Goal: Use online tool/utility: Utilize a website feature to perform a specific function

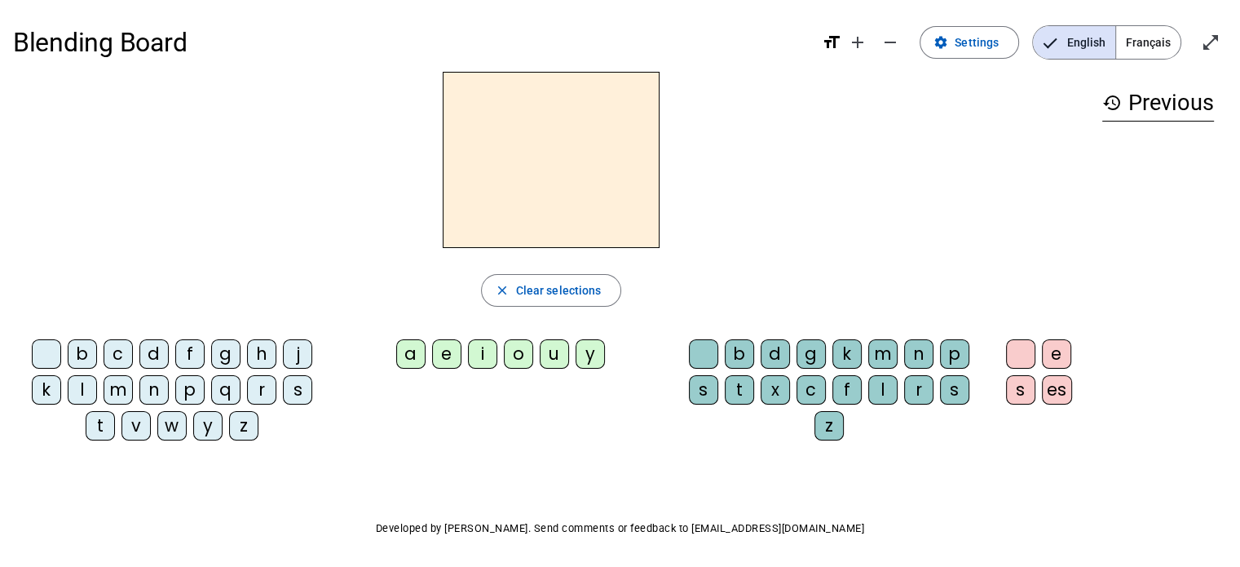
click at [113, 391] on div "m" at bounding box center [118, 389] width 29 height 29
click at [512, 351] on div "o" at bounding box center [518, 353] width 29 height 29
click at [740, 387] on div "t" at bounding box center [739, 389] width 29 height 29
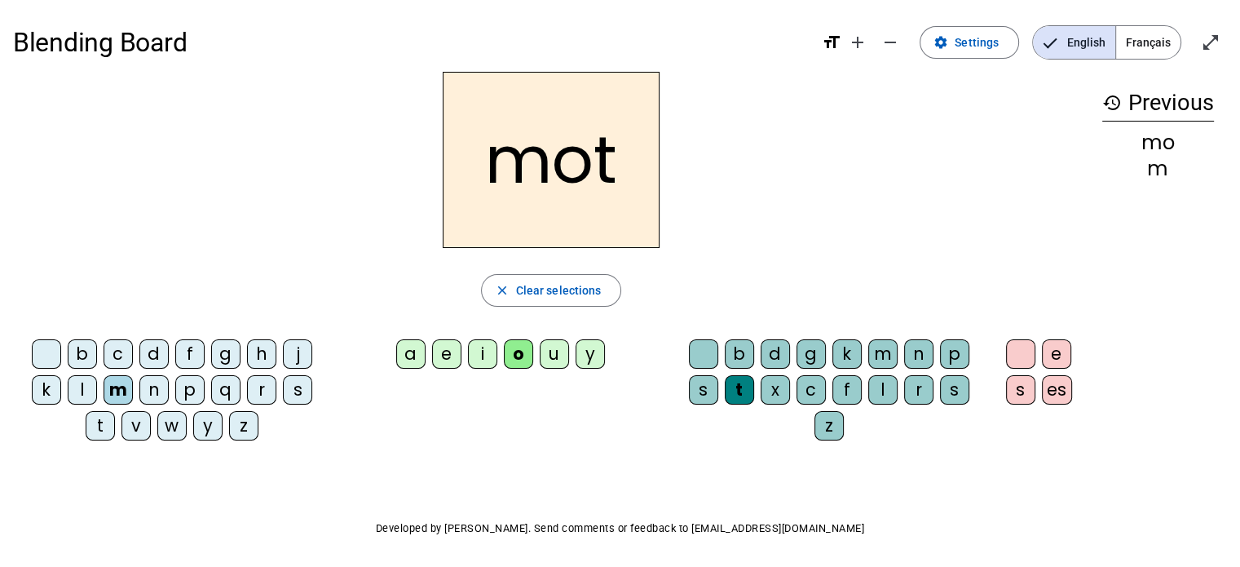
click at [188, 381] on div "p" at bounding box center [189, 389] width 29 height 29
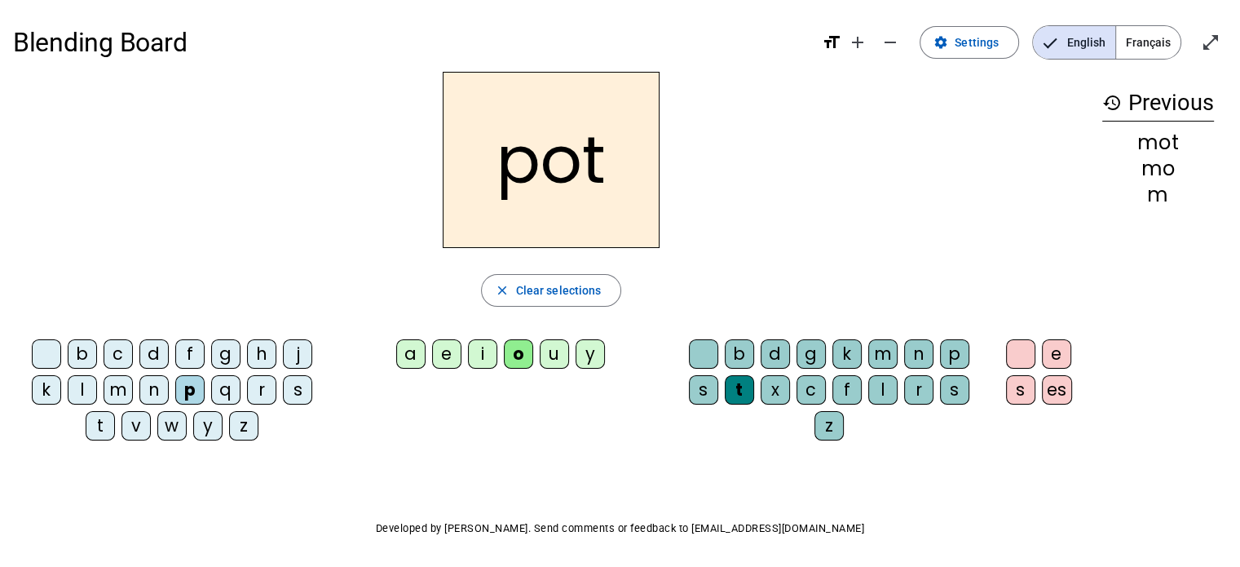
click at [82, 383] on div "l" at bounding box center [82, 389] width 29 height 29
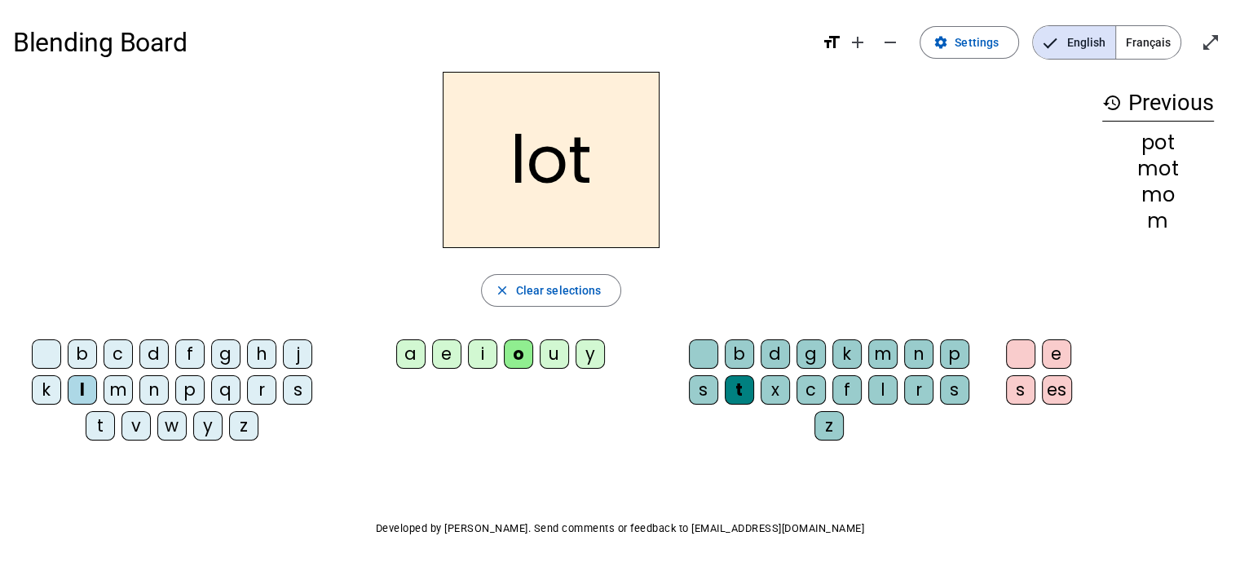
click at [259, 387] on div "r" at bounding box center [261, 389] width 29 height 29
click at [413, 354] on div "a" at bounding box center [410, 353] width 29 height 29
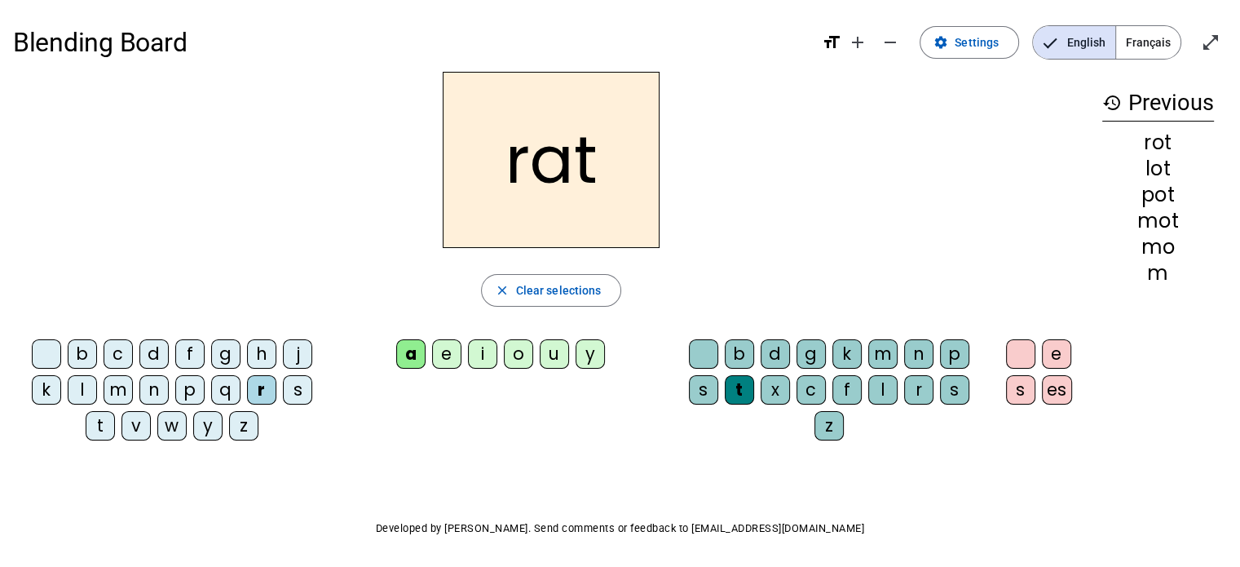
click at [489, 351] on div "i" at bounding box center [482, 353] width 29 height 29
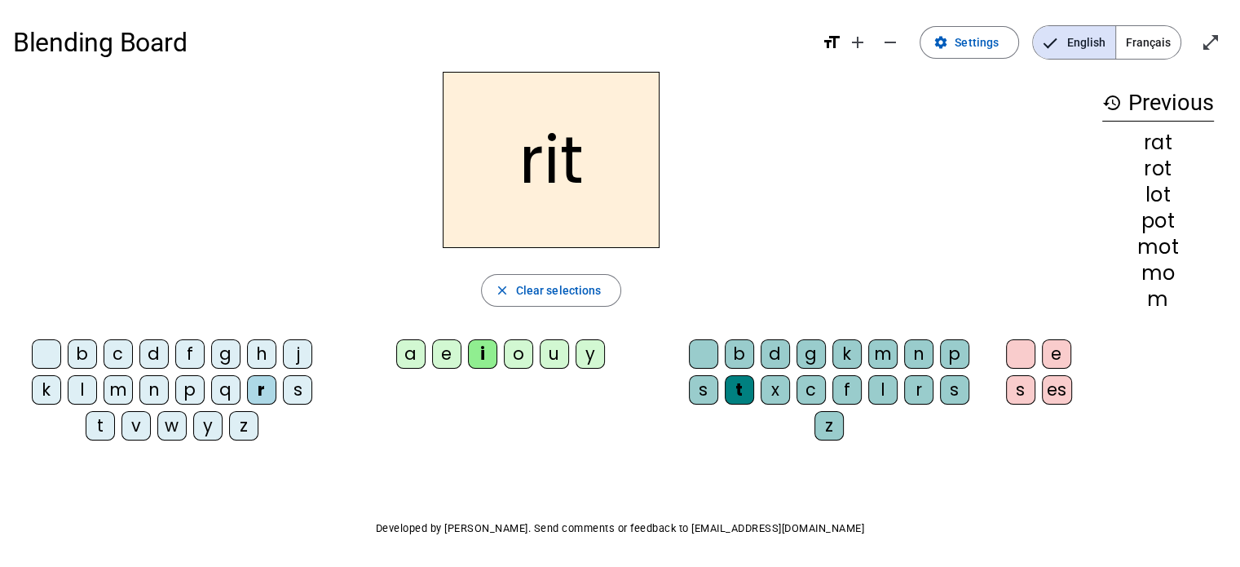
click at [127, 426] on div "v" at bounding box center [136, 425] width 29 height 29
click at [115, 385] on div "m" at bounding box center [118, 389] width 29 height 29
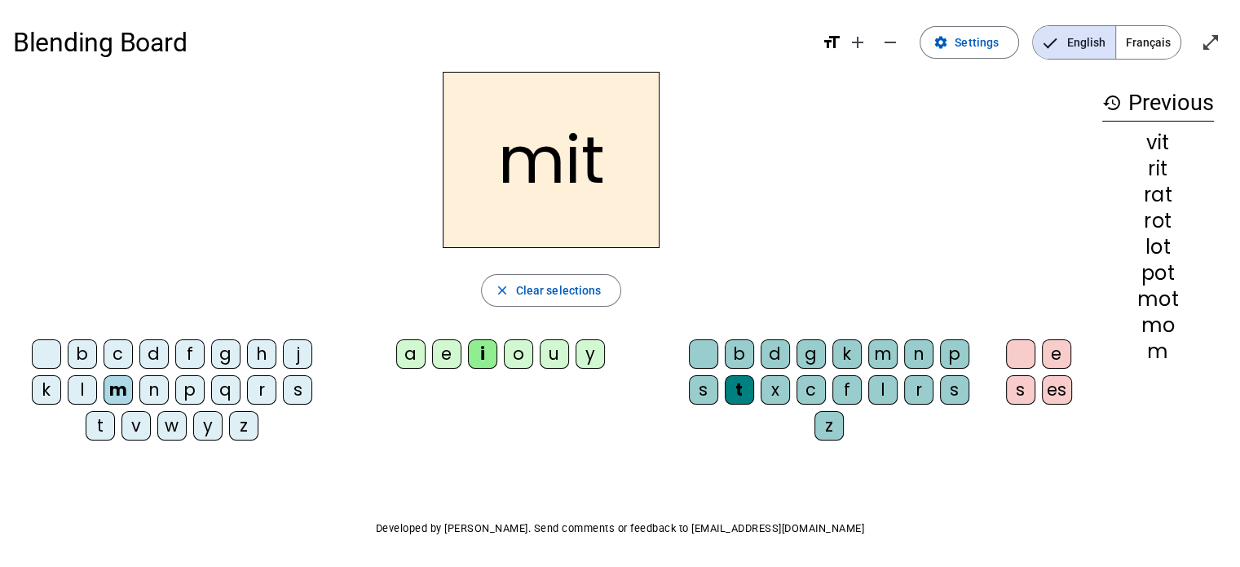
click at [152, 349] on div "d" at bounding box center [153, 353] width 29 height 29
